Goal: Navigation & Orientation: Find specific page/section

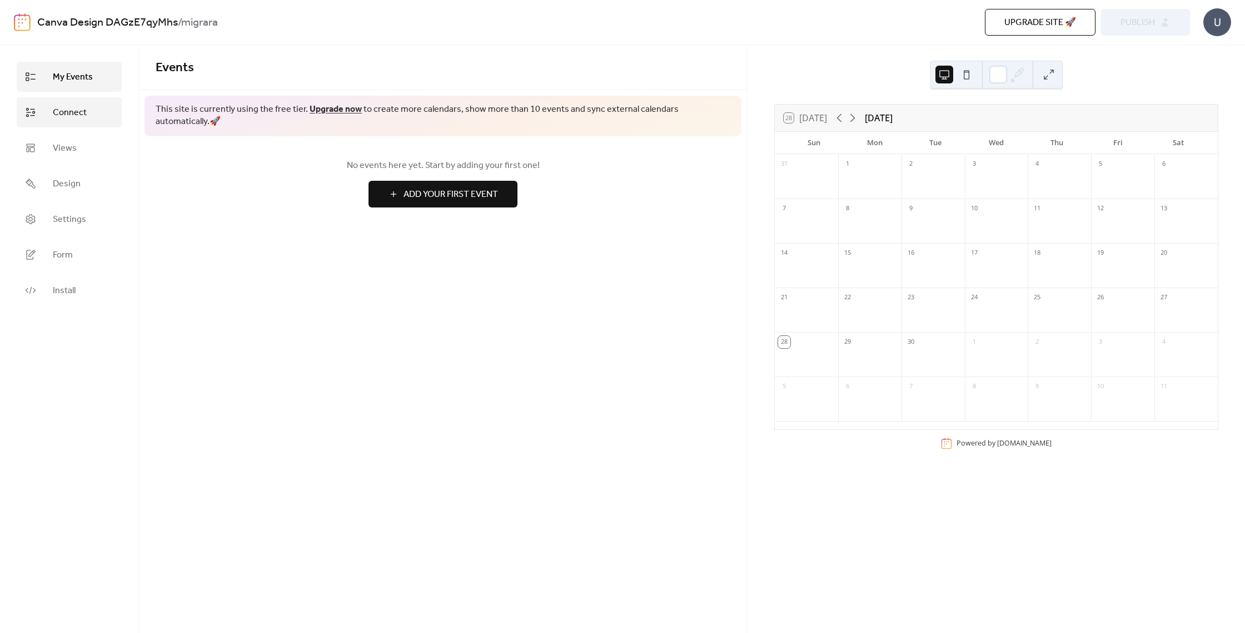
click at [58, 116] on span "Connect" at bounding box center [70, 112] width 34 height 13
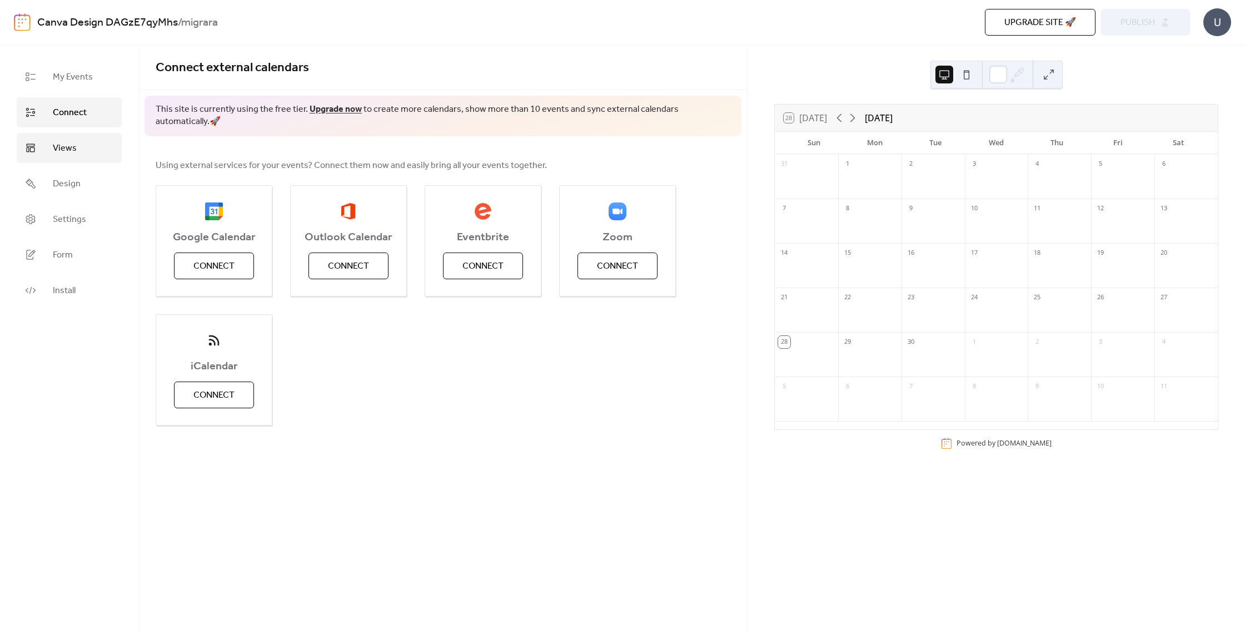
click at [66, 159] on link "Views" at bounding box center [69, 148] width 105 height 30
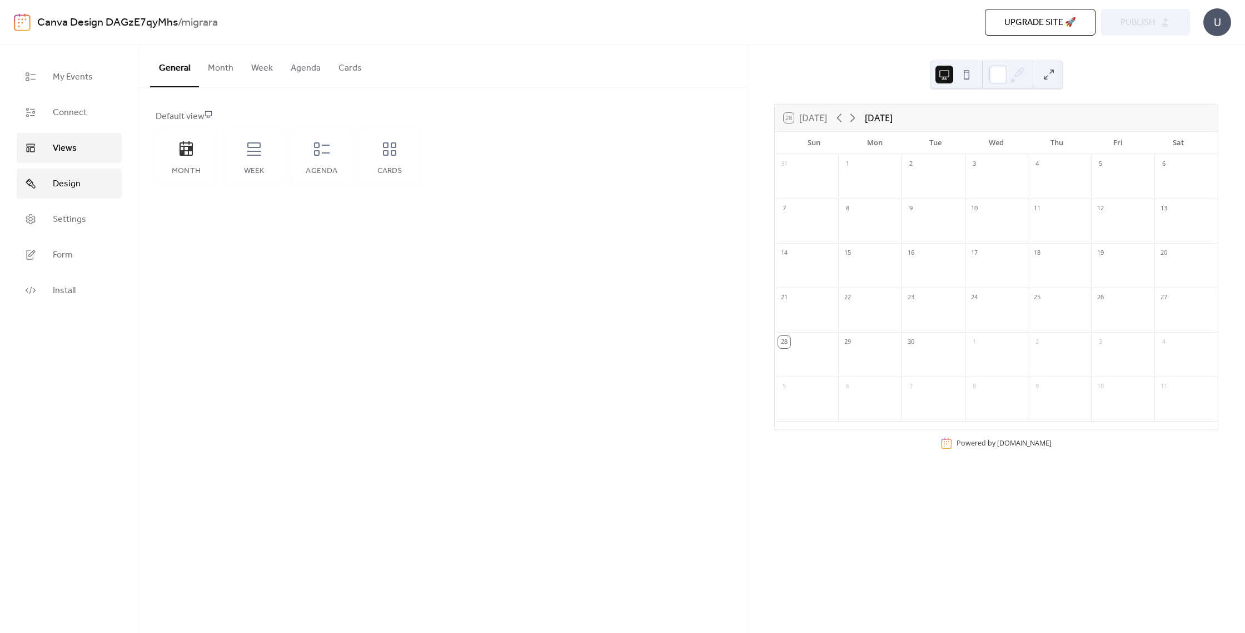
click at [66, 182] on span "Design" at bounding box center [67, 183] width 28 height 13
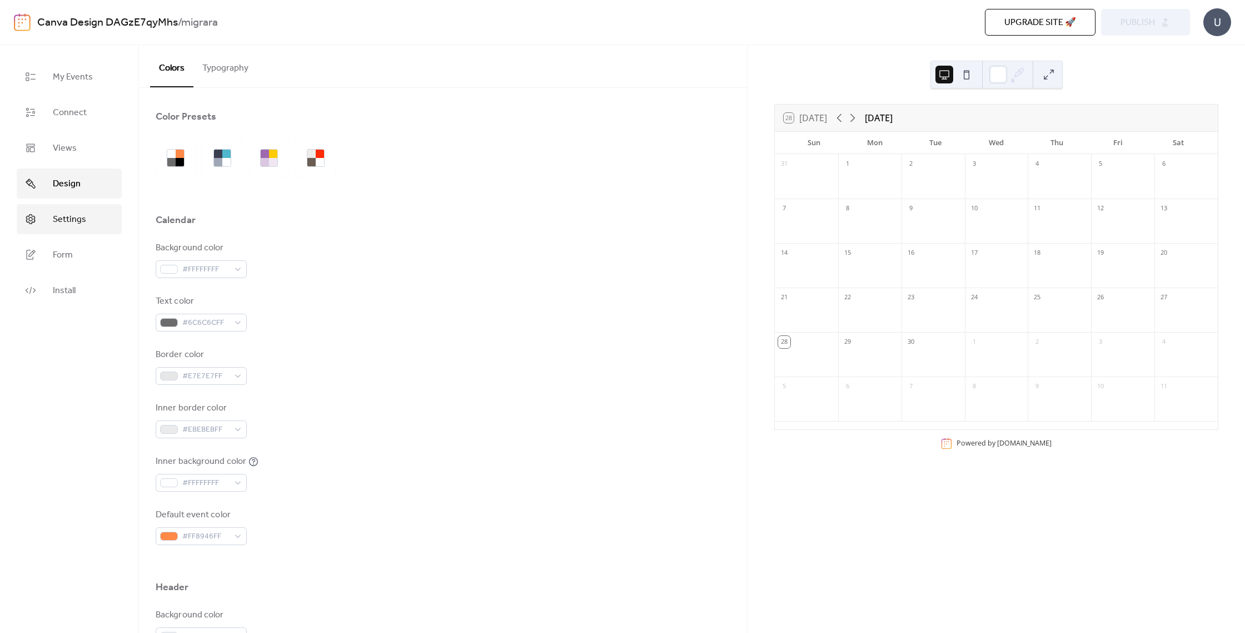
click at [79, 207] on link "Settings" at bounding box center [69, 219] width 105 height 30
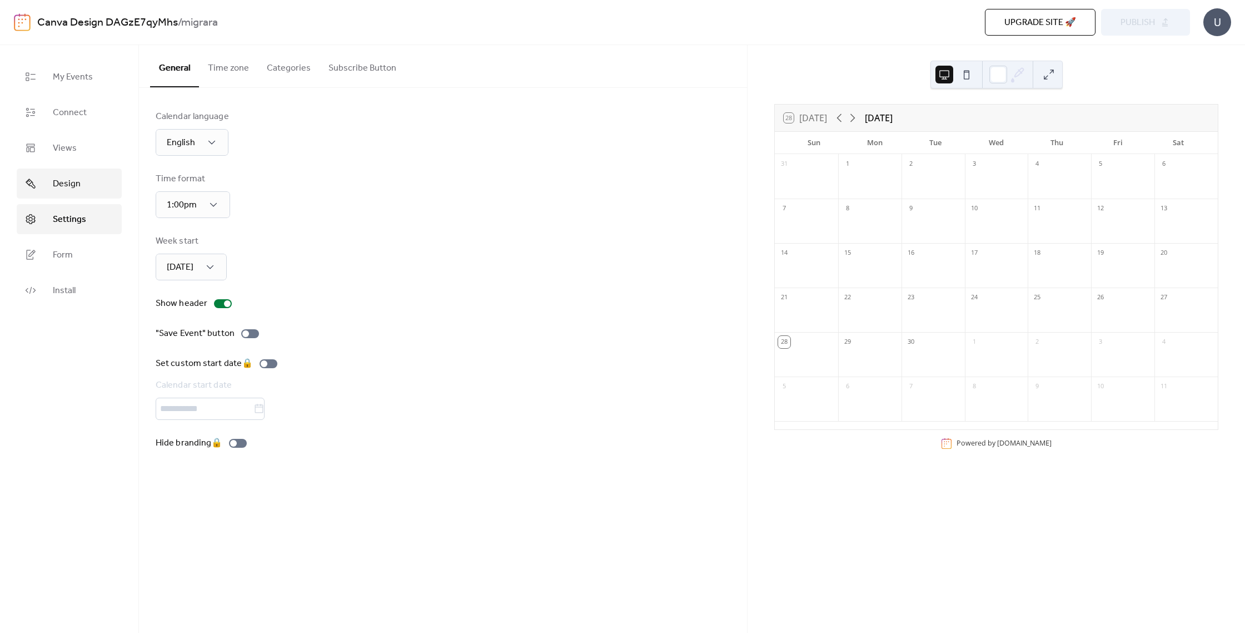
click at [77, 173] on link "Design" at bounding box center [69, 183] width 105 height 30
